Goal: Information Seeking & Learning: Check status

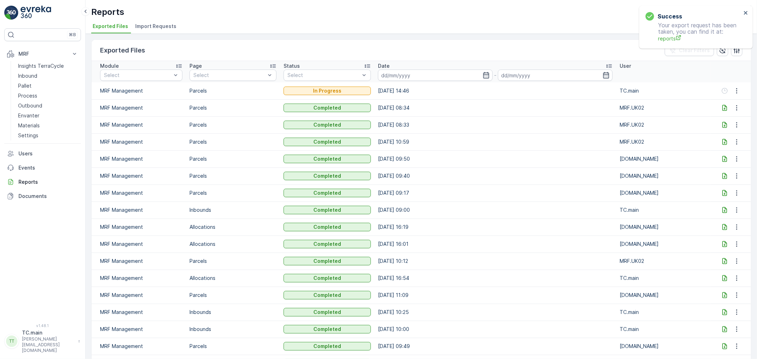
click at [748, 10] on icon "close" at bounding box center [746, 13] width 5 height 6
click at [38, 76] on link "Inbound" at bounding box center [48, 76] width 66 height 10
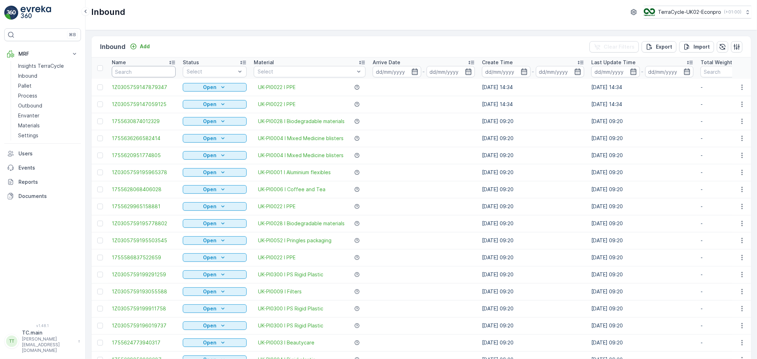
click at [142, 68] on input "text" at bounding box center [144, 71] width 64 height 11
click at [702, 9] on p "TerraCycle-UK02-Econpro" at bounding box center [689, 12] width 63 height 7
type input "aurora"
click at [695, 44] on span "TerraCycle-US08-Aurora" at bounding box center [688, 43] width 81 height 7
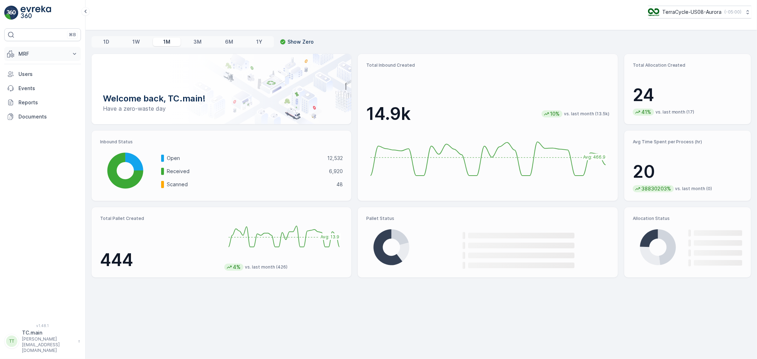
click at [25, 51] on p "MRF" at bounding box center [42, 53] width 48 height 7
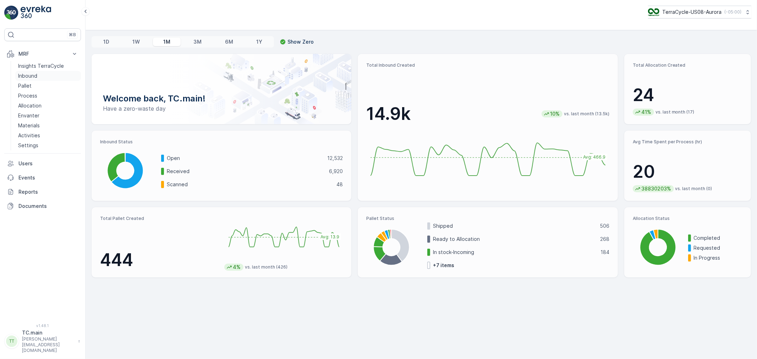
click at [34, 73] on p "Inbound" at bounding box center [27, 75] width 19 height 7
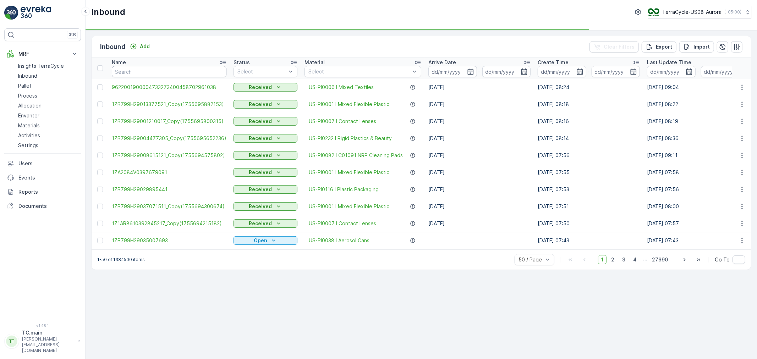
click at [134, 72] on input "text" at bounding box center [169, 71] width 115 height 11
paste input "1ZB799H29024796996"
type input "1ZB799H29024796996"
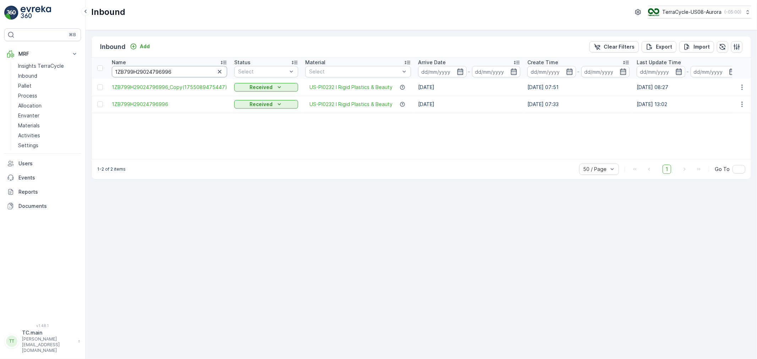
click at [145, 75] on input "1ZB799H29024796996" at bounding box center [169, 71] width 115 height 11
paste input "3753033"
type input "1ZB799H29023753033"
click at [145, 64] on div "Name" at bounding box center [168, 62] width 112 height 7
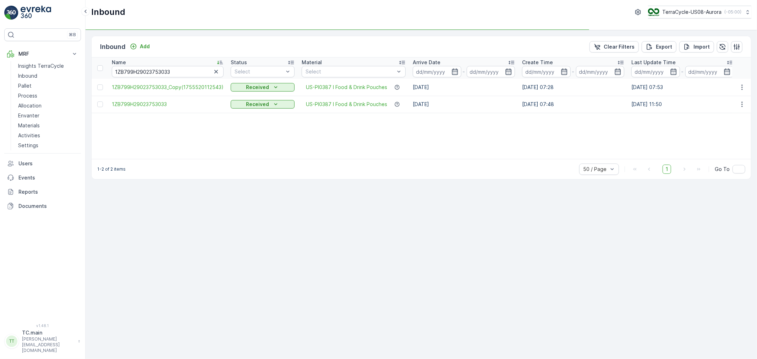
click at [146, 65] on div "Name" at bounding box center [168, 62] width 112 height 7
click at [145, 68] on input "1ZB799H29023753033" at bounding box center [168, 71] width 112 height 11
paste input "8023161"
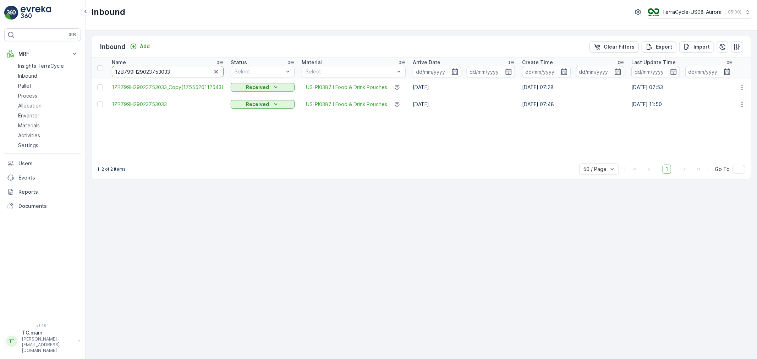
type input "1ZB799H29028023161"
drag, startPoint x: 233, startPoint y: 159, endPoint x: 302, endPoint y: 161, distance: 69.6
click at [302, 161] on div "1-3 of 3 items 50 / Page 1 Go To" at bounding box center [422, 169] width 660 height 20
click at [292, 169] on div "1-3 of 3 items 50 / Page 1 Go To" at bounding box center [422, 169] width 660 height 20
click at [147, 73] on input "1ZB799H29028023161" at bounding box center [168, 71] width 113 height 11
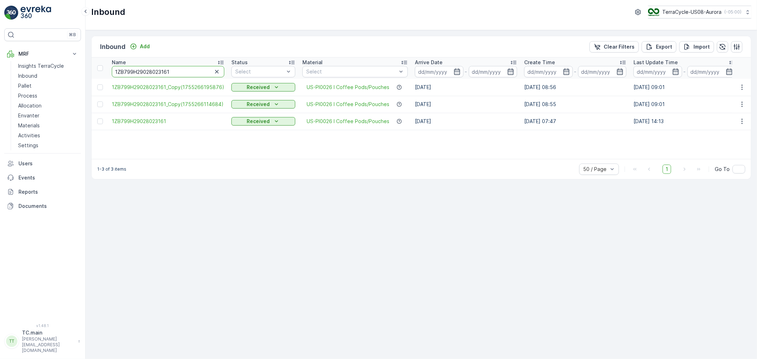
click at [147, 73] on input "1ZB799H29028023161" at bounding box center [168, 71] width 113 height 11
paste input "1866942"
type input "1ZB799H29021866942"
click at [163, 73] on input "1ZB799H29021866942" at bounding box center [169, 71] width 114 height 11
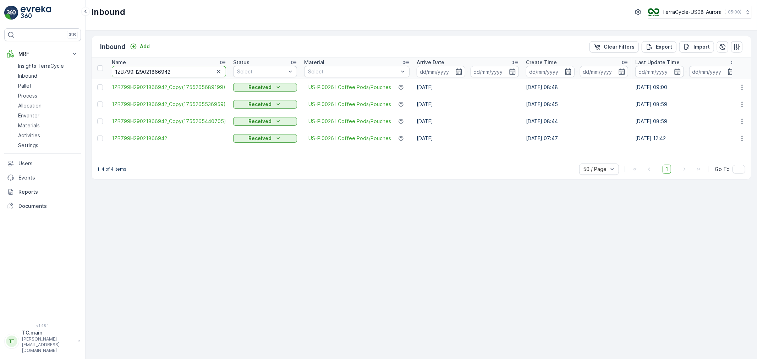
paste input "08971531"
type input "1ZB799H29008971531"
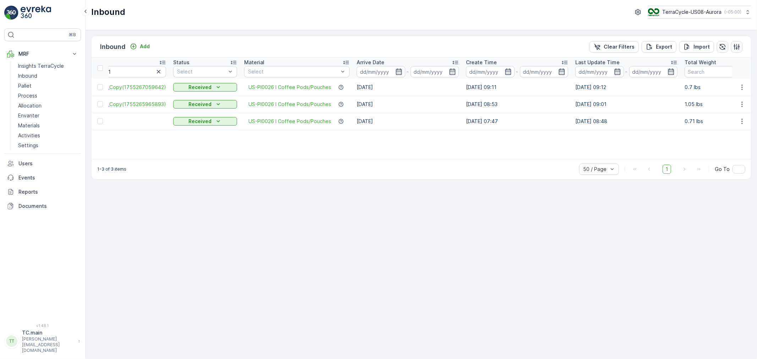
scroll to position [0, 200]
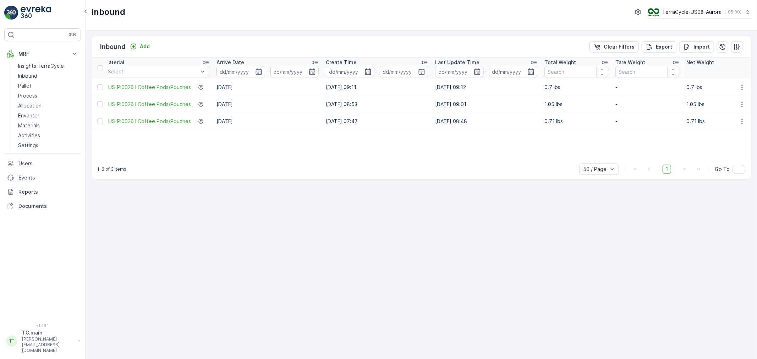
drag, startPoint x: 360, startPoint y: 159, endPoint x: 552, endPoint y: 159, distance: 191.8
click at [552, 159] on div "1-3 of 3 items 50 / Page 1 Go To" at bounding box center [422, 169] width 660 height 20
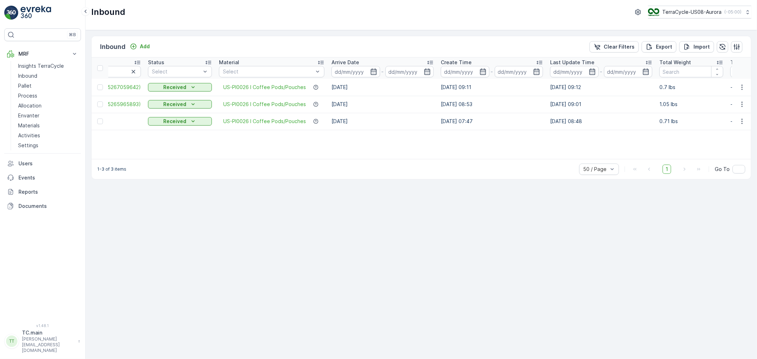
scroll to position [0, 0]
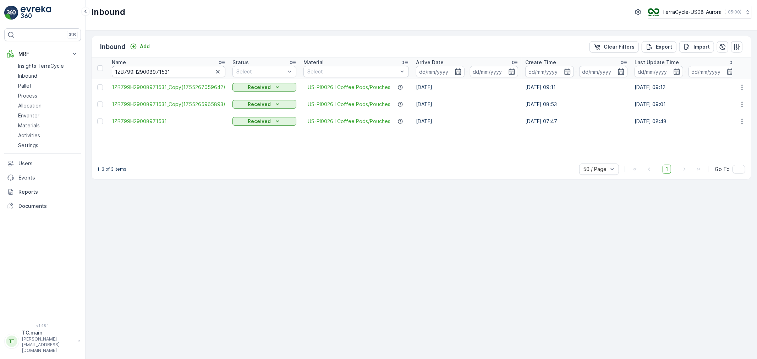
click at [141, 74] on input "1ZB799H29008971531" at bounding box center [169, 71] width 114 height 11
paste input "1702054"
type input "1ZB799H29017020541"
click at [154, 71] on input "1ZB799H29017020541" at bounding box center [169, 71] width 114 height 11
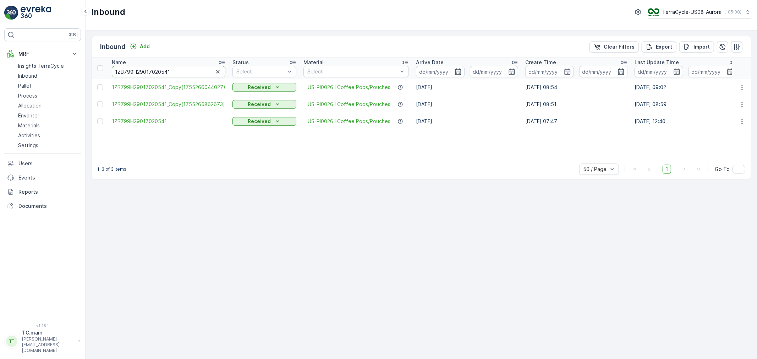
click at [154, 71] on input "1ZB799H29017020541" at bounding box center [169, 71] width 114 height 11
paste input "22863336"
type input "1ZB799H29022863336"
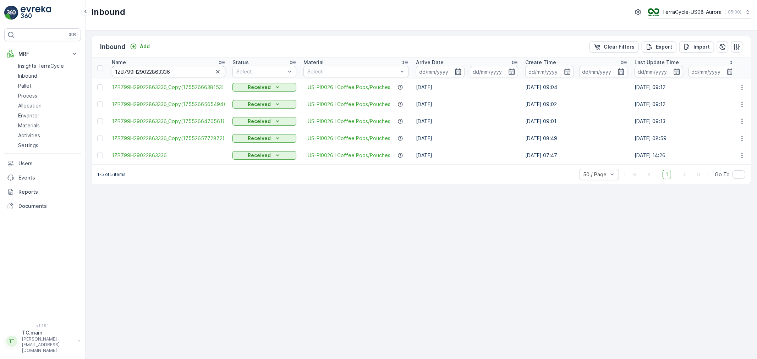
click at [156, 71] on input "1ZB799H29022863336" at bounding box center [169, 71] width 114 height 11
paste input "34975774"
type input "1ZB799H29034975774"
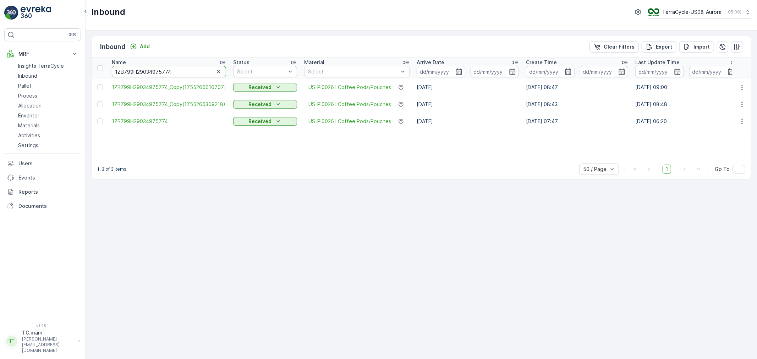
click at [146, 69] on input "1ZB799H29034975774" at bounding box center [169, 71] width 114 height 11
paste input "1AR8619094542805"
type input "1Z1AR8619094542805"
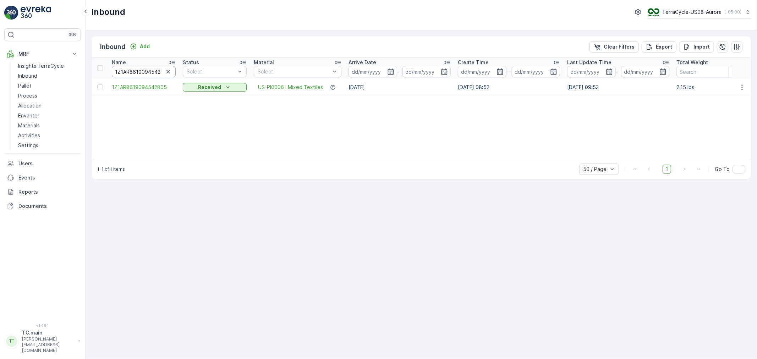
click at [134, 69] on input "1Z1AR8619094542805" at bounding box center [144, 71] width 64 height 11
paste input "7211934"
type input "1Z1AR8619097211934"
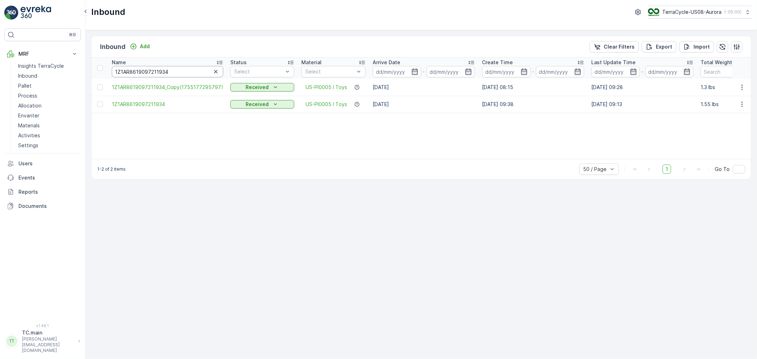
click at [146, 69] on input "1Z1AR8619097211934" at bounding box center [168, 71] width 112 height 11
paste input "B799H29004798352"
type input "1ZB799H29004798352"
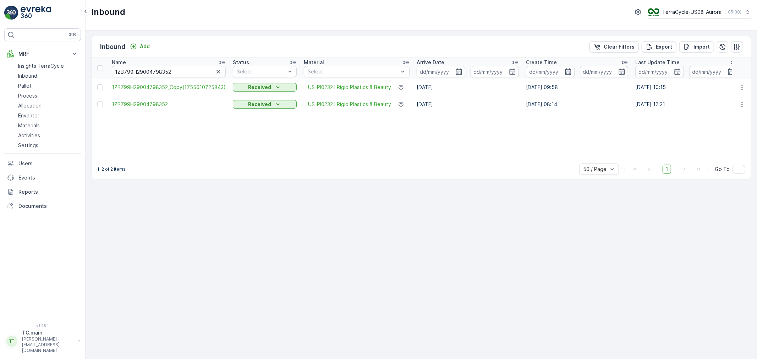
drag, startPoint x: 353, startPoint y: 159, endPoint x: 446, endPoint y: 159, distance: 92.7
click at [446, 159] on div "1-2 of 2 items 50 / Page 1 Go To" at bounding box center [422, 169] width 660 height 20
click at [141, 75] on input "1ZB799H29004798352" at bounding box center [169, 71] width 114 height 11
paste input "15520424"
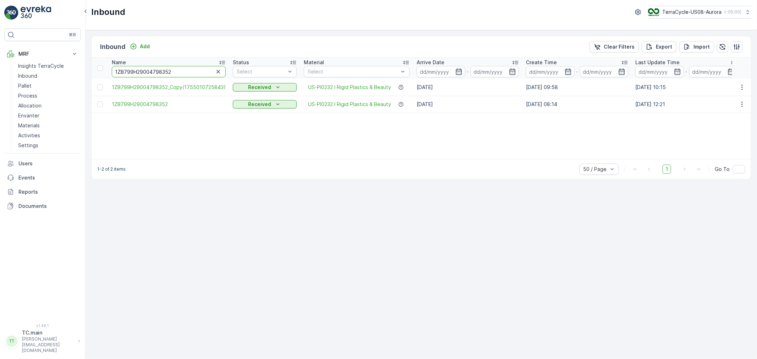
type input "1ZB799H29015520424"
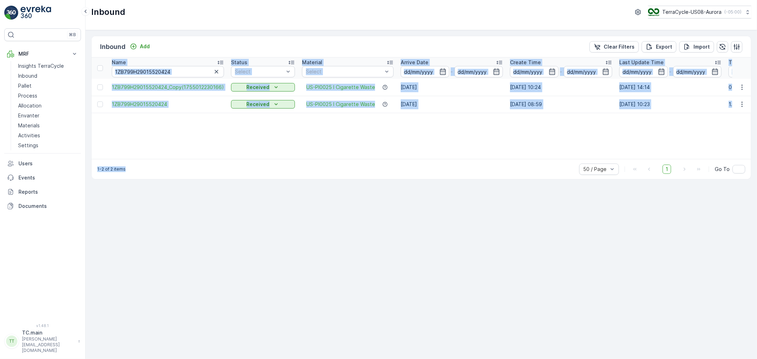
drag, startPoint x: 252, startPoint y: 159, endPoint x: 346, endPoint y: 154, distance: 93.9
click at [346, 154] on div "Inbound Add Clear Filters Export Import Name 1ZB799H29015520424 Status Select M…" at bounding box center [421, 108] width 661 height 144
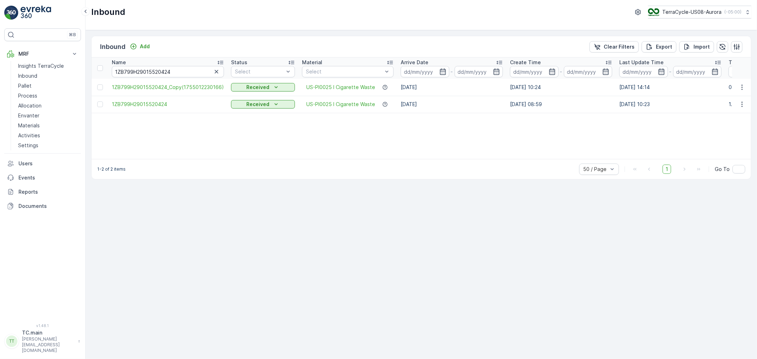
click at [379, 165] on div "1-2 of 2 items 50 / Page 1 Go To" at bounding box center [422, 169] width 660 height 20
click at [150, 67] on input "1ZB799H29015520424" at bounding box center [168, 71] width 112 height 11
paste input "21637243"
type input "1ZB799H29021637243"
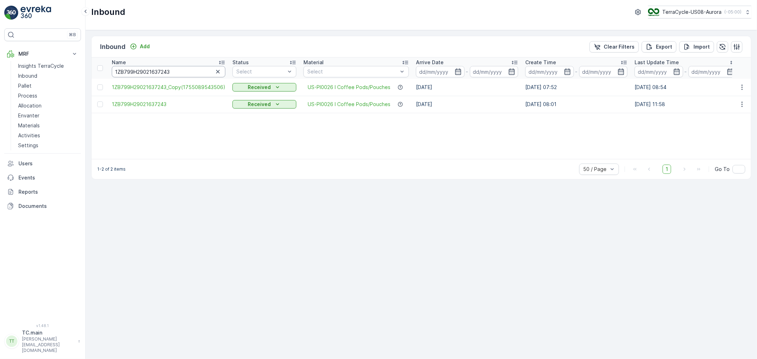
click at [135, 68] on input "1ZB799H29021637243" at bounding box center [169, 71] width 114 height 11
paste input "1AR8619090206757"
type input "1Z1AR8619090206757"
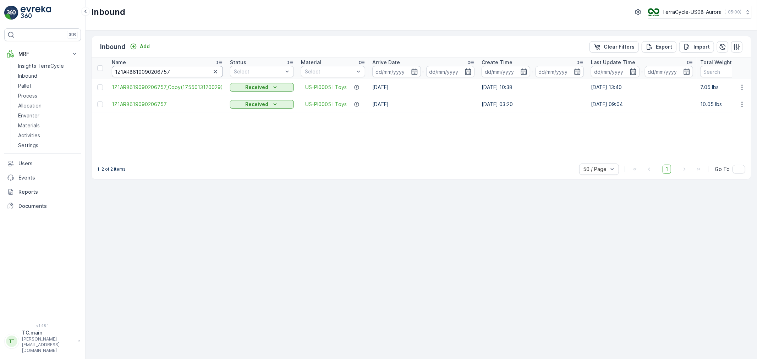
click at [157, 67] on input "1Z1AR8619090206757" at bounding box center [167, 71] width 111 height 11
paste input "730798978216334"
type input "1730798978216334"
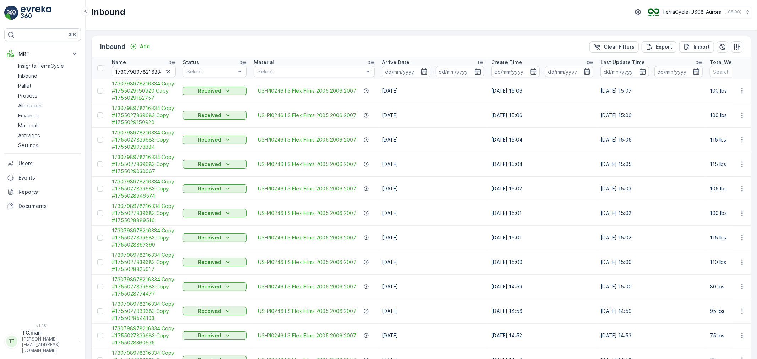
click at [533, 170] on td "[DATE] 15:04" at bounding box center [542, 164] width 109 height 25
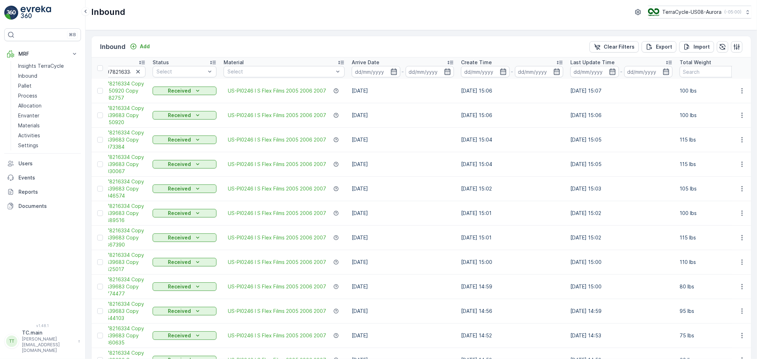
scroll to position [0, 31]
click at [525, 223] on td "[DATE] 15:01" at bounding box center [511, 213] width 109 height 25
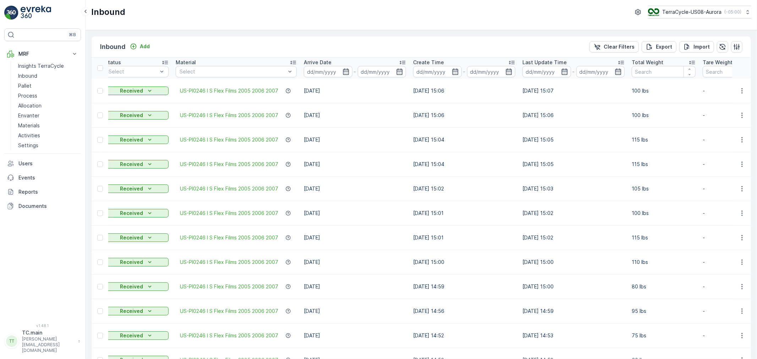
scroll to position [0, 79]
click at [692, 64] on icon at bounding box center [692, 63] width 6 height 4
click at [549, 235] on td "[DATE] 15:06" at bounding box center [572, 238] width 109 height 25
click at [381, 164] on td "[DATE]" at bounding box center [354, 164] width 109 height 25
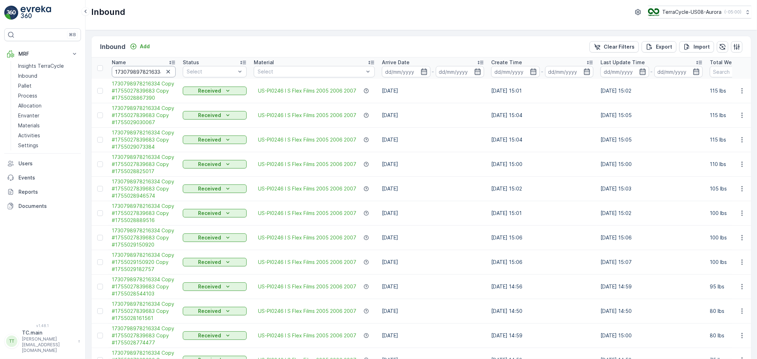
click at [132, 68] on input "1730798978216334" at bounding box center [144, 71] width 64 height 11
paste input "[US_VEHICLE_IDENTIFICATION_NUMBER]"
type input "1ZB799H29013827893"
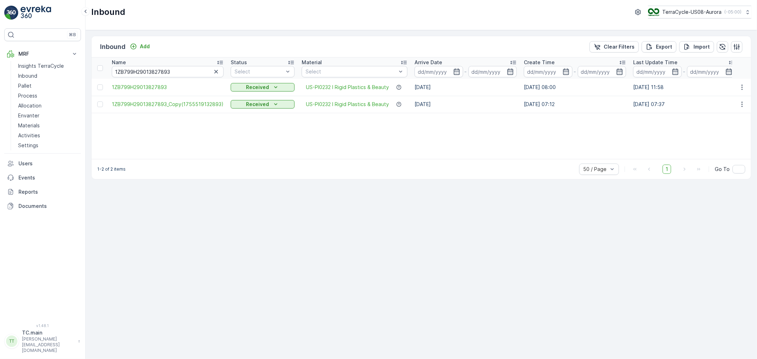
scroll to position [0, 150]
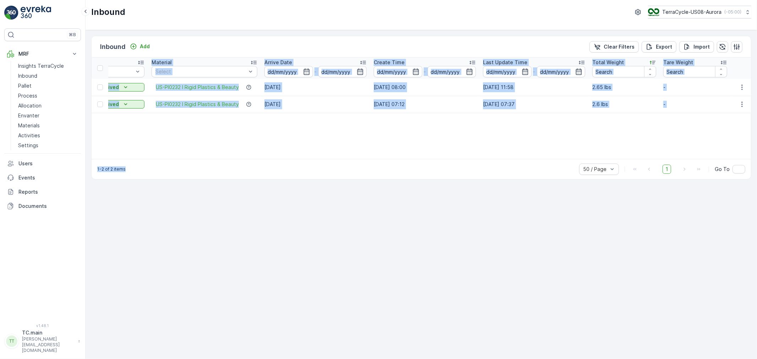
drag, startPoint x: 272, startPoint y: 160, endPoint x: 178, endPoint y: 150, distance: 94.3
click at [178, 151] on div "Inbound Add Clear Filters Export Import Name 1ZB799H29013827893 Status Select M…" at bounding box center [421, 108] width 661 height 144
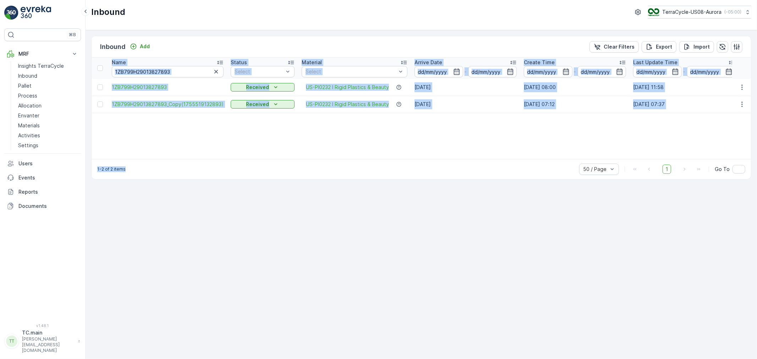
click at [131, 147] on div "Name 1ZB799H29013827893 Status Select Material Select Arrive Date - Create Time…" at bounding box center [422, 109] width 660 height 102
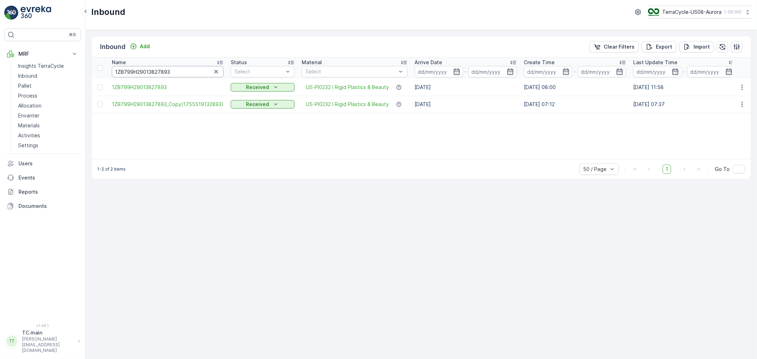
click at [150, 74] on input "1ZB799H29013827893" at bounding box center [168, 71] width 112 height 11
paste input "1AR8619090044280"
type input "1Z1AR8619090044280"
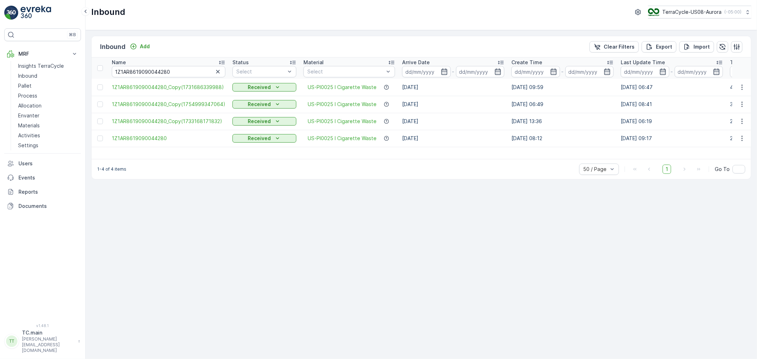
drag, startPoint x: 290, startPoint y: 160, endPoint x: 328, endPoint y: 160, distance: 38.0
click at [328, 160] on div "1-4 of 4 items 50 / Page 1 Go To" at bounding box center [422, 169] width 660 height 20
click at [140, 75] on input "1Z1AR8619090044280" at bounding box center [169, 71] width 114 height 11
paste input "B799H29012307223"
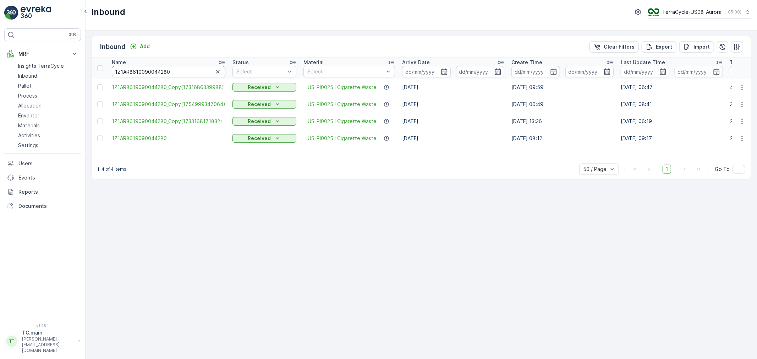
type input "1ZB799H29012307223"
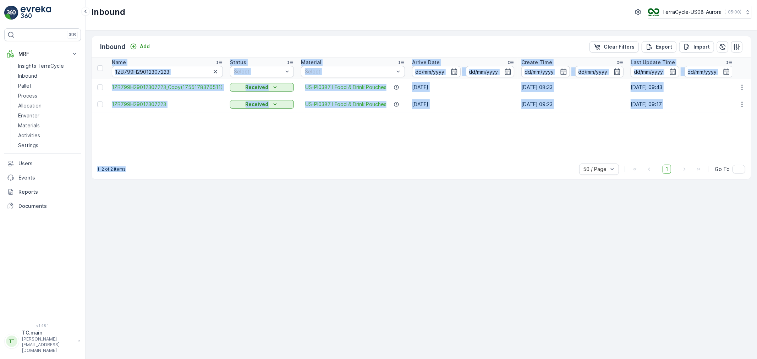
drag, startPoint x: 232, startPoint y: 159, endPoint x: 326, endPoint y: 157, distance: 93.4
click at [326, 157] on div "Inbound Add Clear Filters Export Import Name 1ZB799H29012307223 Status Select M…" at bounding box center [421, 108] width 661 height 144
click at [354, 152] on div "Name 1ZB799H29012307223 Status Select Material Select Arrive Date - Create Time…" at bounding box center [422, 109] width 660 height 102
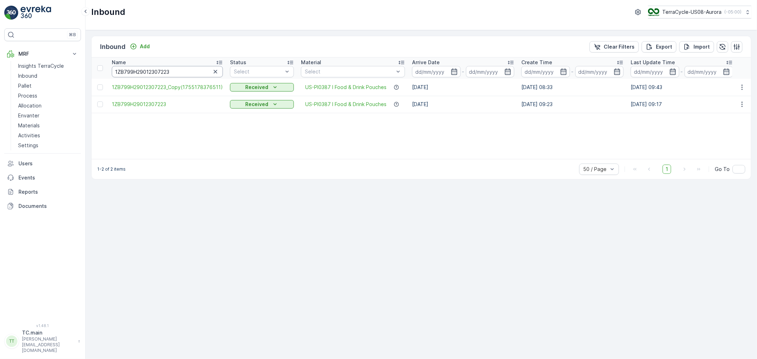
click at [153, 72] on input "1ZB799H29012307223" at bounding box center [167, 71] width 111 height 11
paste input "0587108"
type input "1ZB799H29005871083"
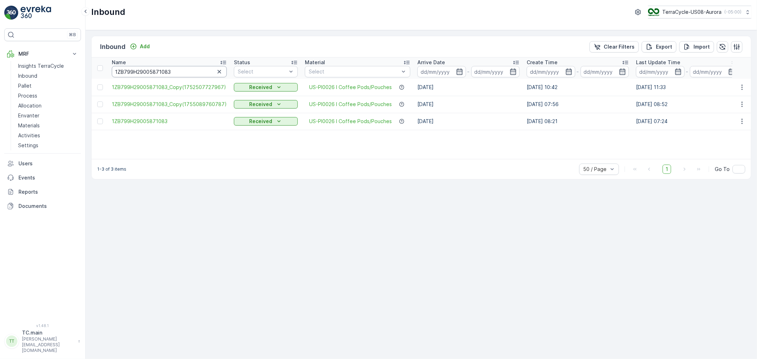
click at [159, 74] on input "1ZB799H29005871083" at bounding box center [169, 71] width 115 height 11
paste input "730293174482341"
type input "1730293174482341"
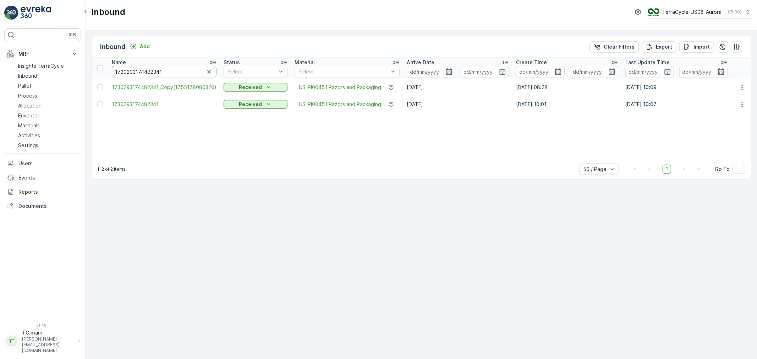
click at [141, 71] on input "1730293174482341" at bounding box center [164, 71] width 105 height 11
paste input "[US_VEHICLE_IDENTIFICATION_NUMBER]"
type input "1ZB799H29005467930"
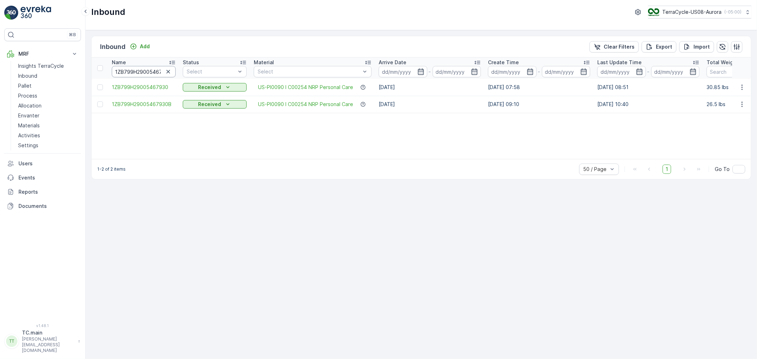
click at [139, 72] on input "1ZB799H29005467930" at bounding box center [144, 71] width 64 height 11
paste input "1AR8619095409832"
type input "1Z1AR8619095409832"
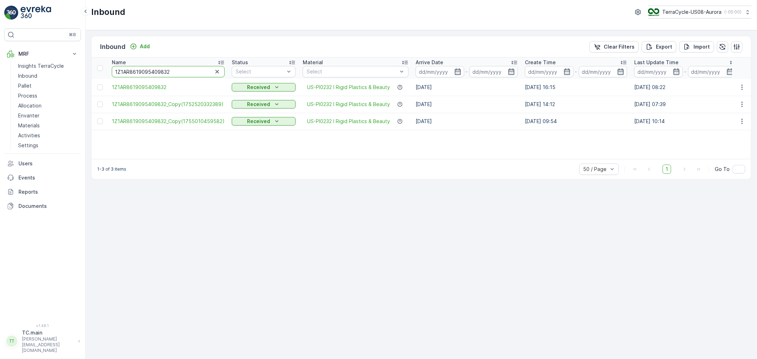
click at [134, 73] on input "1Z1AR8619095409832" at bounding box center [168, 71] width 113 height 11
paste input "4825018"
type input "1Z1AR8619094825018"
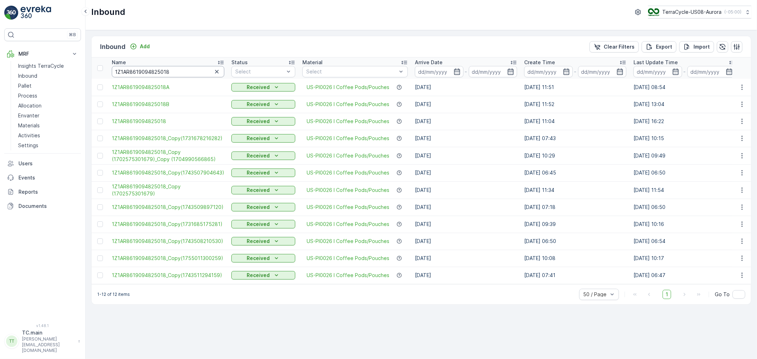
click at [148, 70] on input "1Z1AR8619094825018" at bounding box center [168, 71] width 113 height 11
paste input "B799H29009388161"
type input "1ZB799H29009388161"
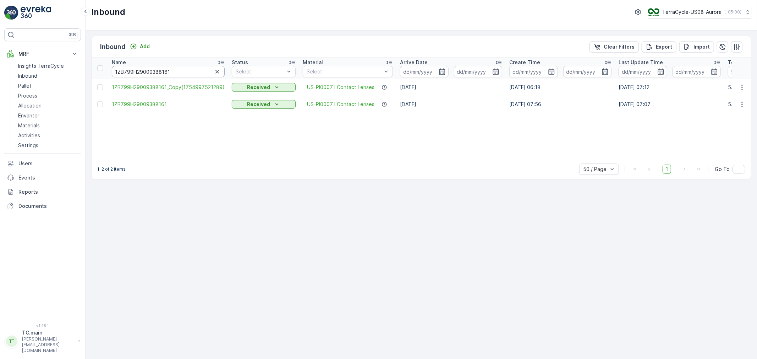
click at [146, 73] on input "1ZB799H29009388161" at bounding box center [168, 71] width 113 height 11
paste input "25719700"
type input "1ZB799H29025719700"
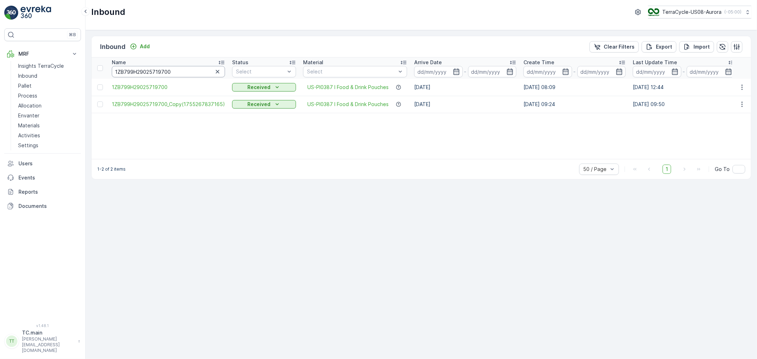
click at [162, 72] on input "1ZB799H29025719700" at bounding box center [168, 71] width 113 height 11
paste input "1AR8619090227903"
type input "1Z1AR8619090227903"
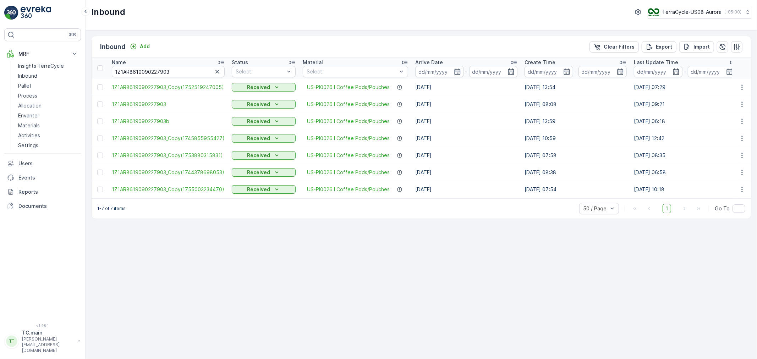
click at [147, 77] on th "Name 1Z1AR8619090227903" at bounding box center [168, 68] width 120 height 21
click at [147, 72] on input "1Z1AR8619090227903" at bounding box center [168, 71] width 113 height 11
paste input "B799H29017373607"
type input "1ZB799H29017373607"
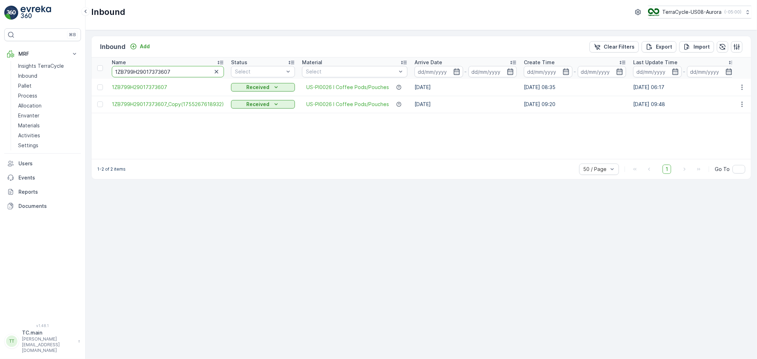
click at [143, 68] on input "1ZB799H29017373607" at bounding box center [168, 71] width 112 height 11
paste input "9632042280205387453700883508447583"
type input "9632042280205387453700883508447583"
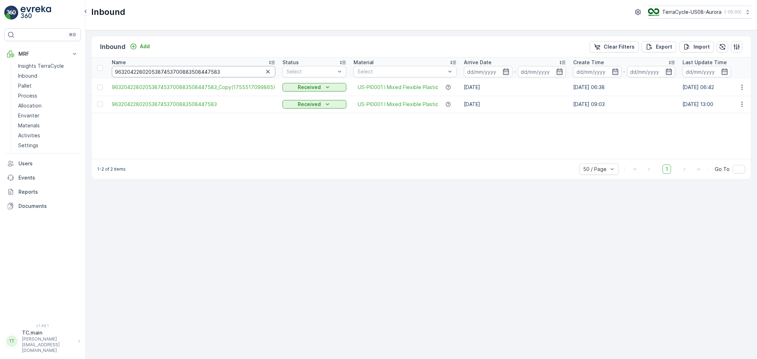
click at [164, 75] on input "9632042280205387453700883508447583" at bounding box center [194, 71] width 164 height 11
paste input "1ZB799H29035378631"
type input "1ZB799H29035378631"
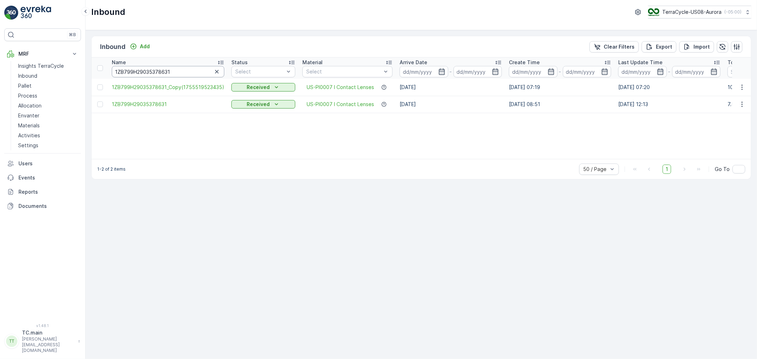
click at [137, 74] on input "1ZB799H29035378631" at bounding box center [168, 71] width 113 height 11
paste input "1AR8619099400093"
type input "1Z1AR8619099400093"
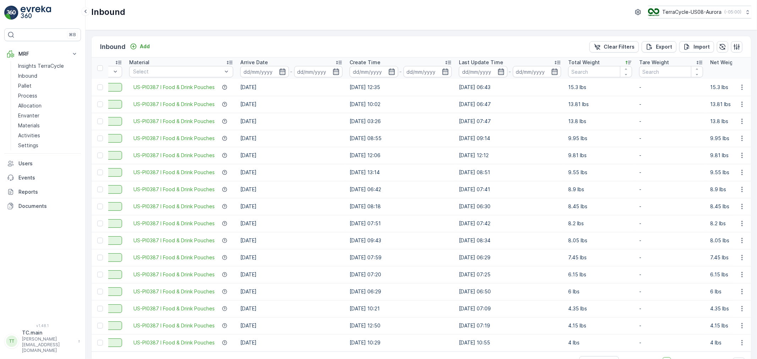
scroll to position [22, 0]
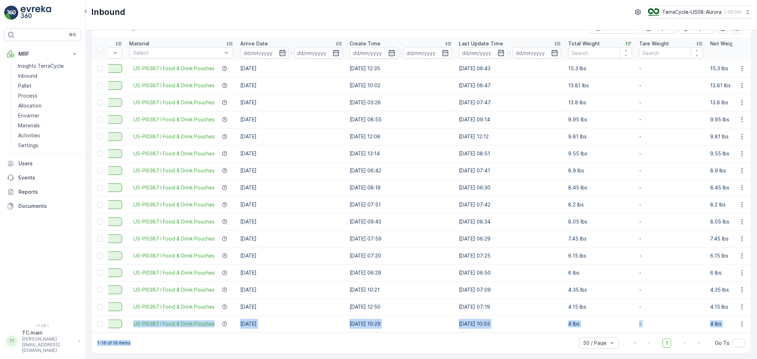
drag, startPoint x: 414, startPoint y: 333, endPoint x: 128, endPoint y: 313, distance: 287.3
click at [128, 313] on div "Inbound Add Clear Filters Export Import Name 1Z1AR8619099400093 Status Select M…" at bounding box center [421, 185] width 661 height 337
click at [222, 343] on div "1-16 of 16 items 50 / Page 1 Go To" at bounding box center [422, 343] width 660 height 20
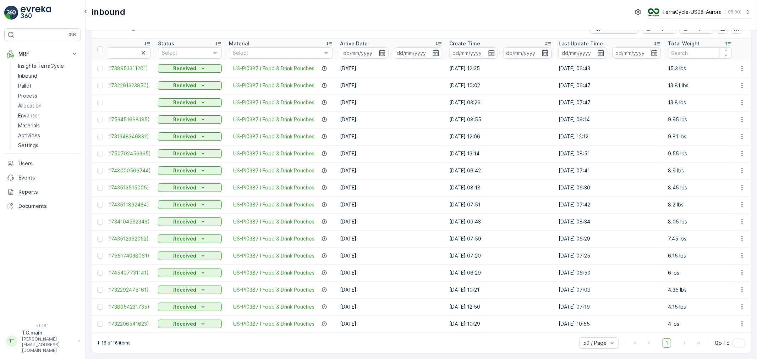
scroll to position [0, 0]
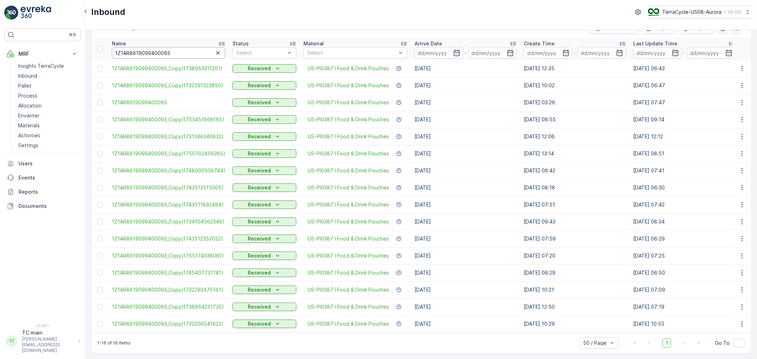
click at [151, 52] on input "1Z1AR8619099400093" at bounding box center [169, 52] width 114 height 11
paste input "9632042280205387453700883534944872"
type input "9632042280205387453700883534944872"
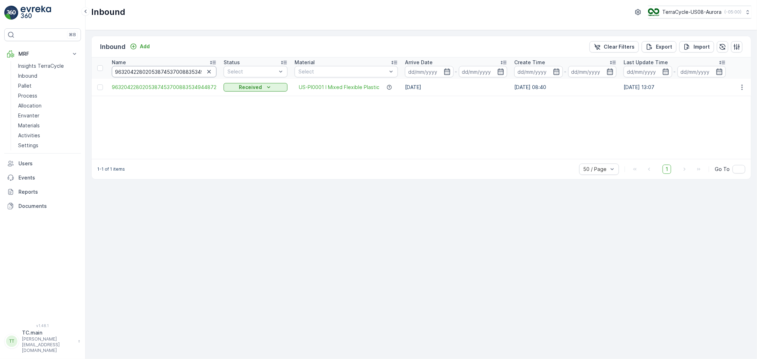
click at [169, 75] on input "9632042280205387453700883534944872" at bounding box center [164, 71] width 105 height 11
paste input "1ZB799H29015657037"
type input "1ZB799H29015657037"
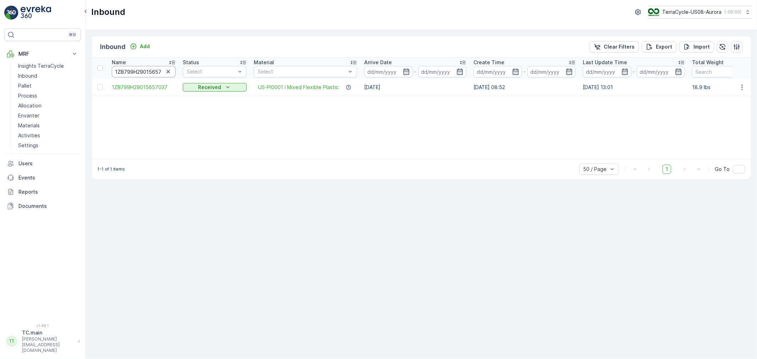
click at [143, 76] on input "1ZB799H29015657037" at bounding box center [144, 71] width 64 height 11
paste input "07088784"
type input "1ZB799H29007088784"
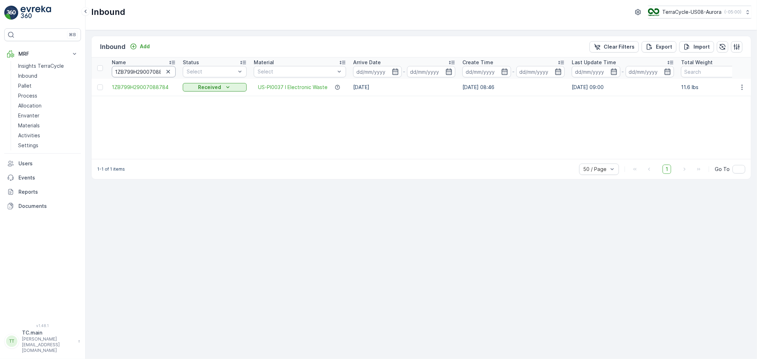
click at [154, 74] on input "1ZB799H29007088784" at bounding box center [144, 71] width 64 height 11
paste input "1AR8610391869382"
type input "1Z1AR8610391869382"
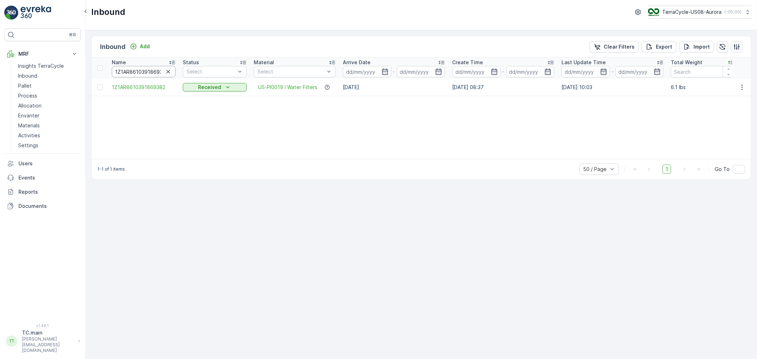
click at [137, 71] on input "1Z1AR8610391869382" at bounding box center [144, 71] width 64 height 11
paste input "5441979"
type input "1Z1AR8610395441979"
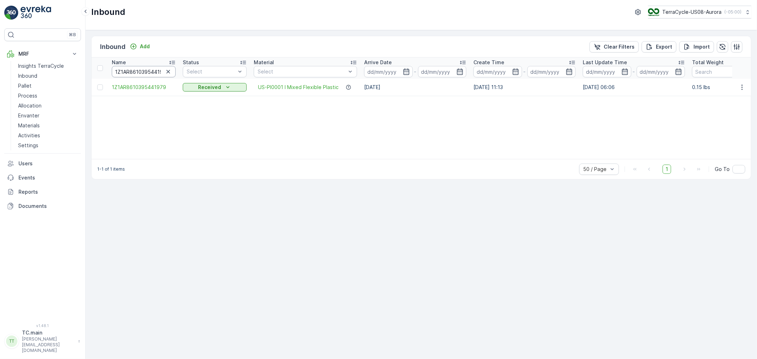
click at [128, 70] on input "1Z1AR8610395441979" at bounding box center [144, 71] width 64 height 11
paste input "6737621"
type input "1Z1AR8610396737621"
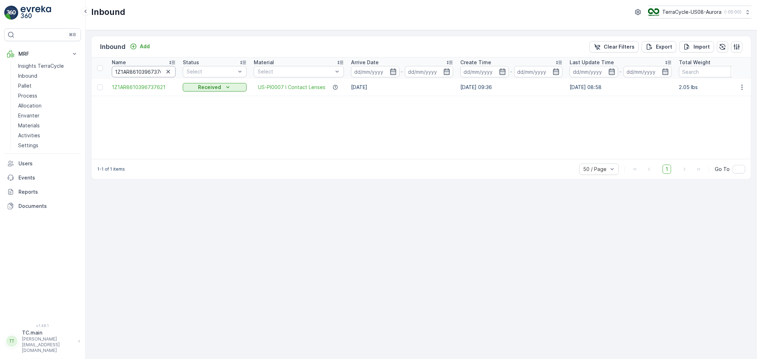
click at [153, 71] on input "1Z1AR8610396737621" at bounding box center [144, 71] width 64 height 11
paste input "8871142"
type input "1Z1AR8610398871142"
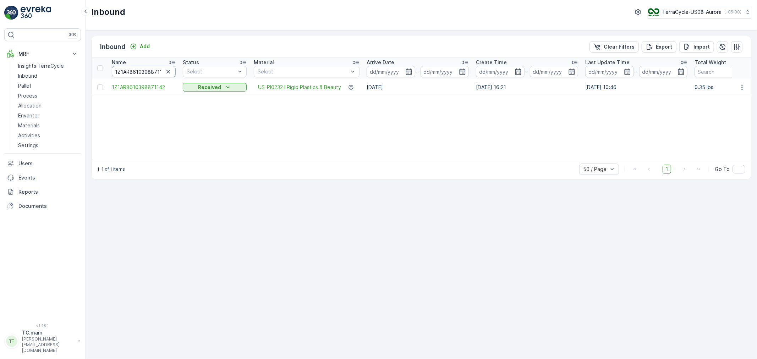
click at [137, 73] on input "1Z1AR8610398871142" at bounding box center [144, 71] width 64 height 11
paste input "9083108"
type input "1Z1AR8610399083108"
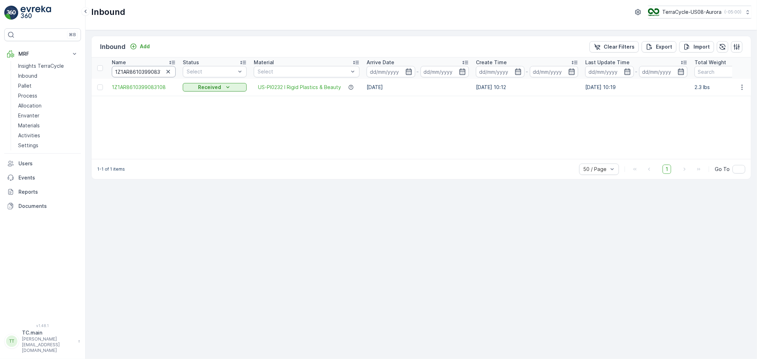
click at [145, 75] on input "1Z1AR8610399083108" at bounding box center [144, 71] width 64 height 11
paste input "42665"
type input "1Z1AR8610399426658"
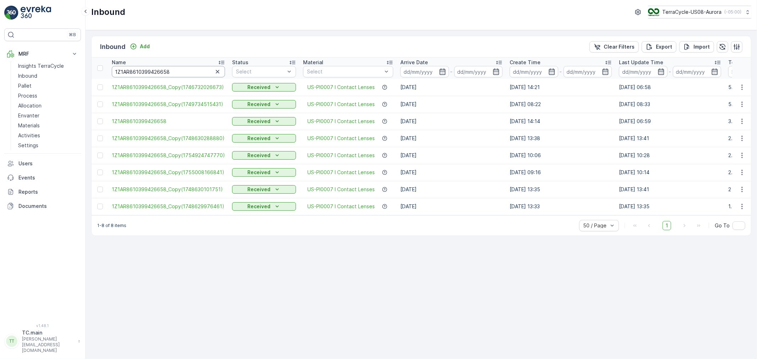
click at [145, 75] on input "1Z1AR8610399426658" at bounding box center [168, 71] width 113 height 11
paste input "9091310883"
type input "1Z1AR8619091310883"
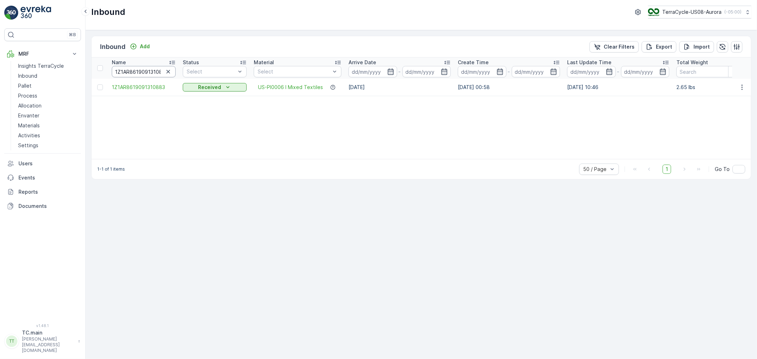
click at [147, 70] on input "1Z1AR8619091310883" at bounding box center [144, 71] width 64 height 11
paste input "416546"
type input "1Z1AR8619091416546"
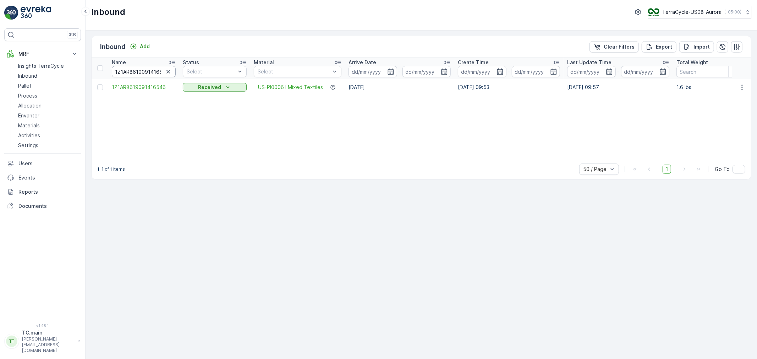
click at [126, 76] on input "1Z1AR8619091416546" at bounding box center [144, 71] width 64 height 11
paste input "82948"
type input "1Z1AR8619091482948"
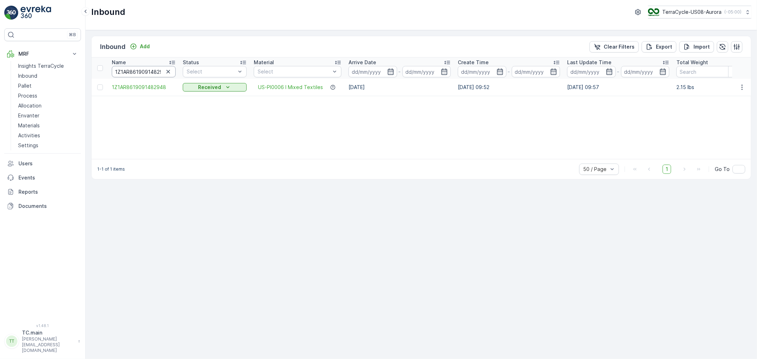
click at [130, 73] on input "1Z1AR8619091482948" at bounding box center [144, 71] width 64 height 11
paste input "623901"
type input "1Z1AR8619091623901"
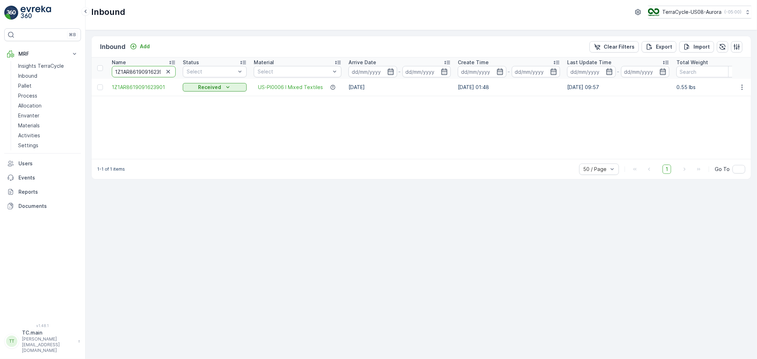
click at [142, 74] on input "1Z1AR8619091623901" at bounding box center [144, 71] width 64 height 11
paste input "943173"
type input "1Z1AR8619091943173"
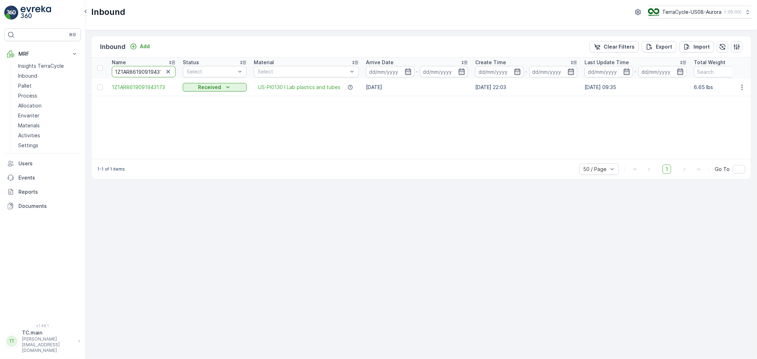
click at [154, 70] on input "1Z1AR8619091943173" at bounding box center [144, 71] width 64 height 11
paste input "278864"
type input "1Z1AR8619092788643"
